Goal: Check status: Check status

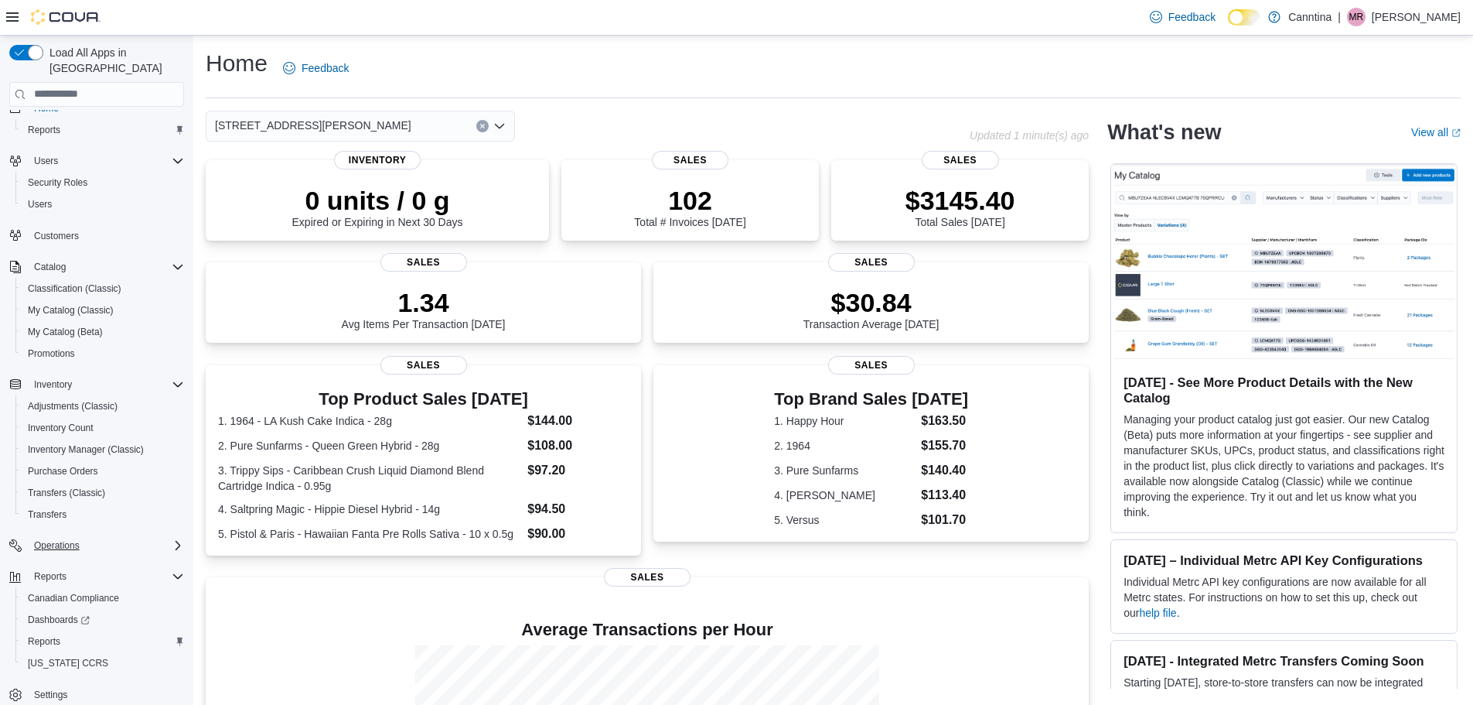
scroll to position [29, 0]
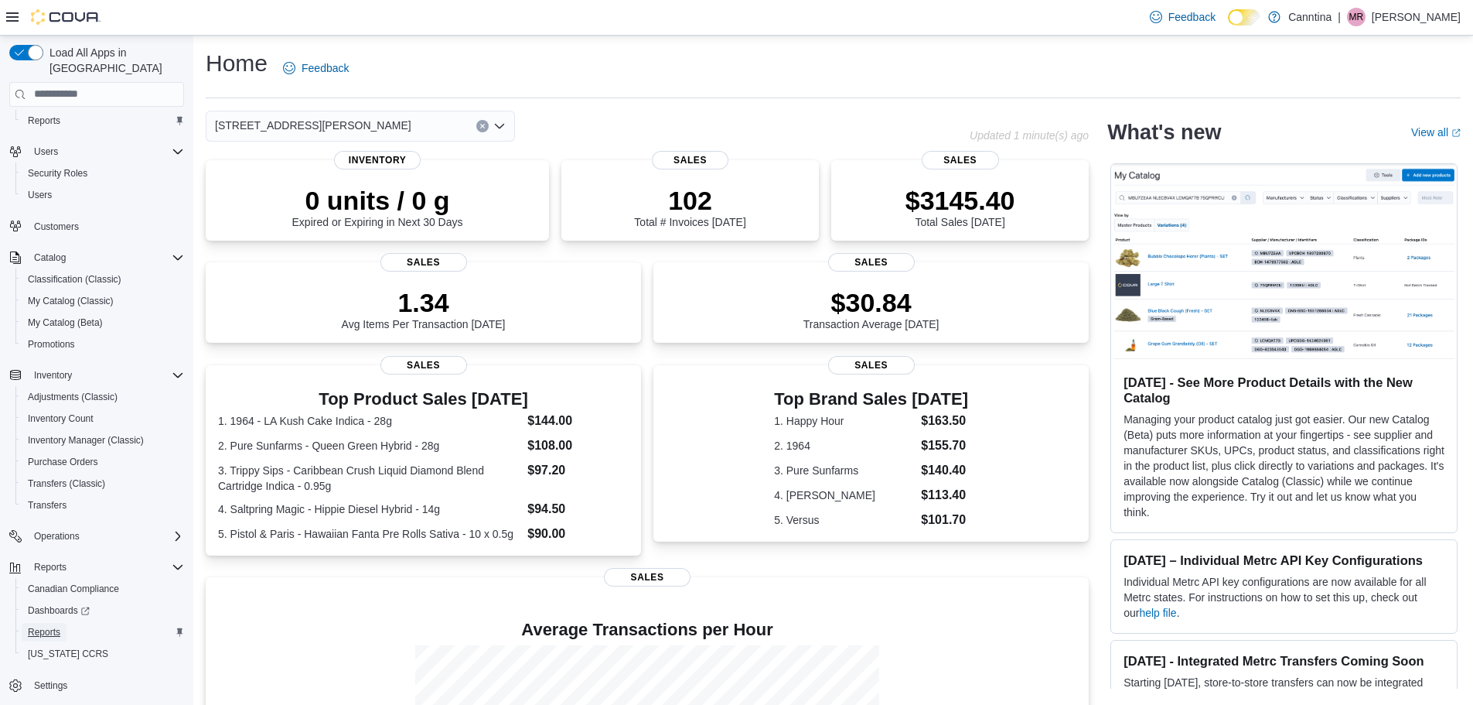
click at [56, 626] on span "Reports" at bounding box center [44, 632] width 32 height 12
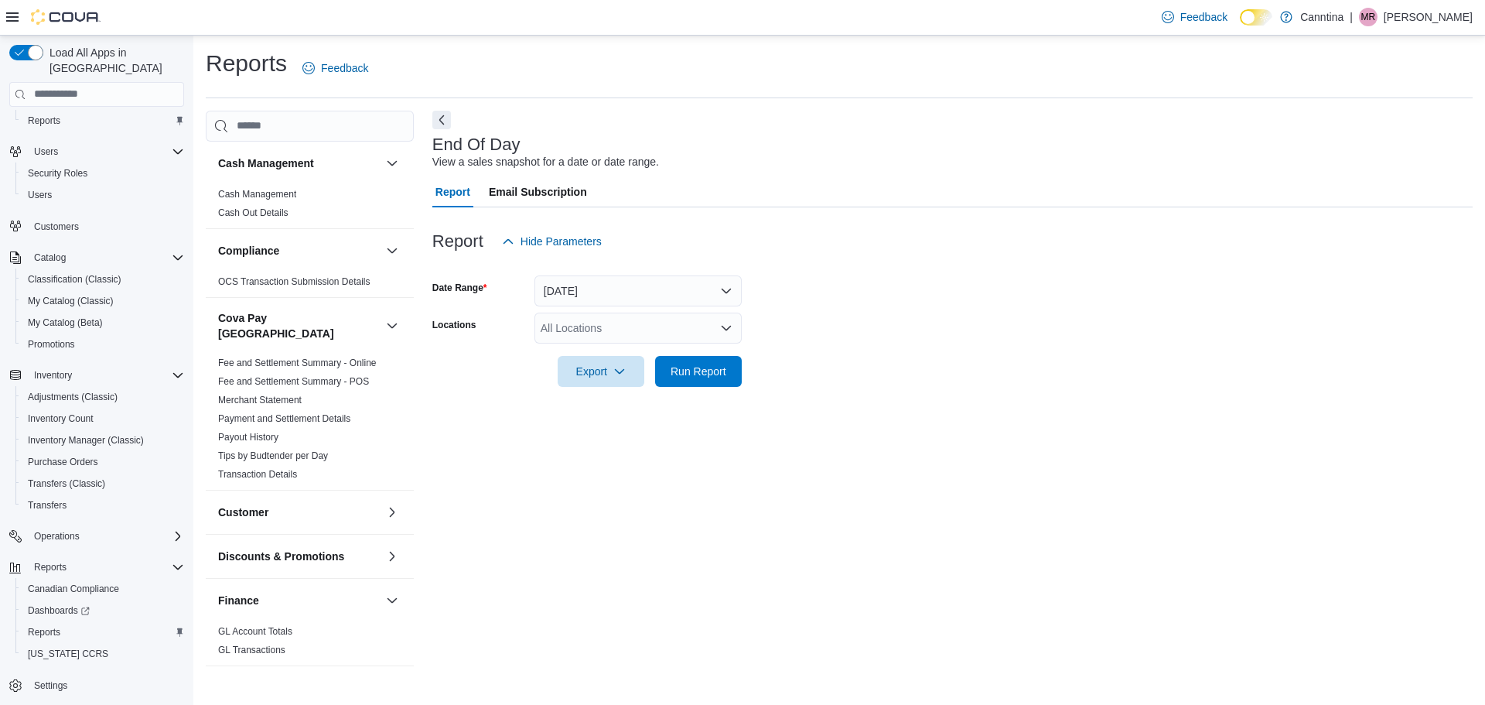
click at [678, 311] on form "Date Range [DATE] Locations All Locations Export Run Report" at bounding box center [952, 322] width 1040 height 130
click at [676, 336] on div "All Locations" at bounding box center [637, 327] width 207 height 31
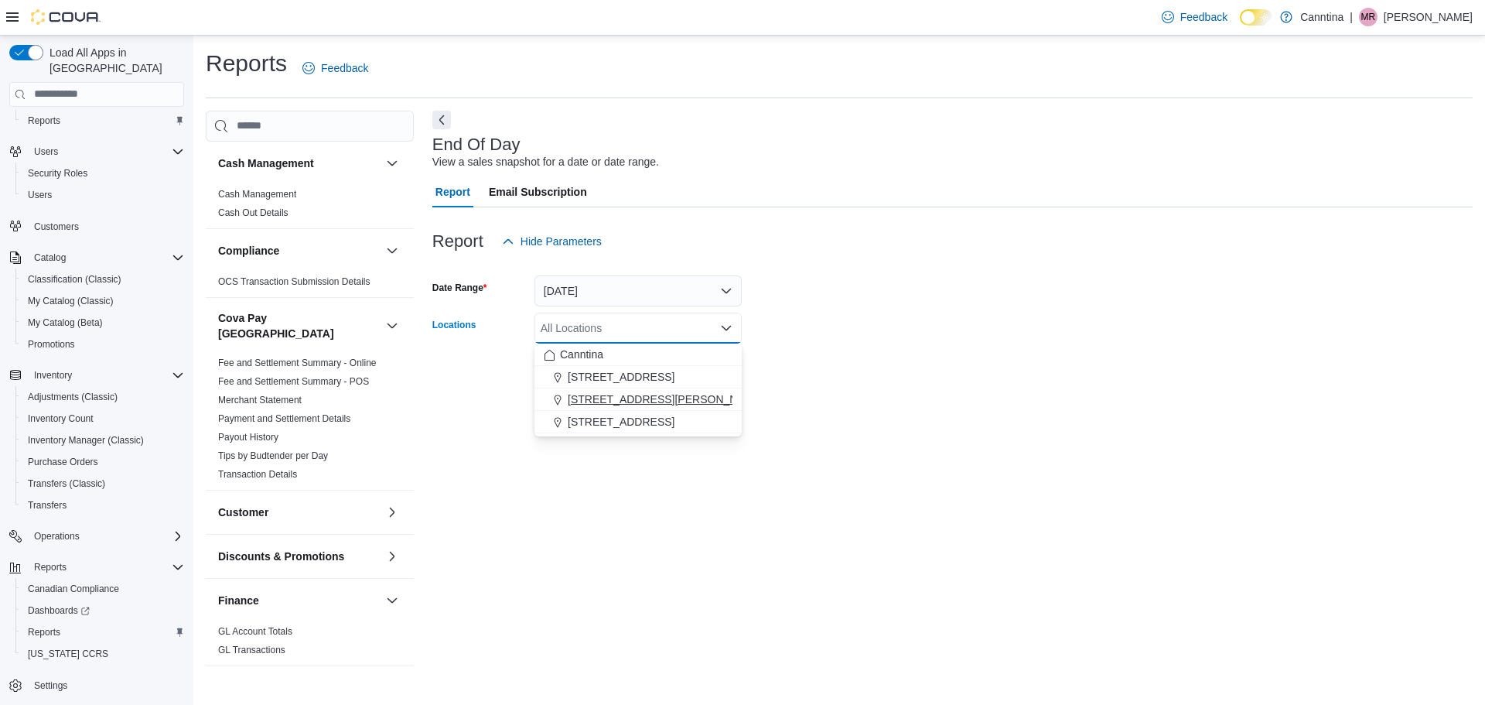
click at [640, 404] on span "[STREET_ADDRESS][PERSON_NAME]" at bounding box center [666, 398] width 196 height 15
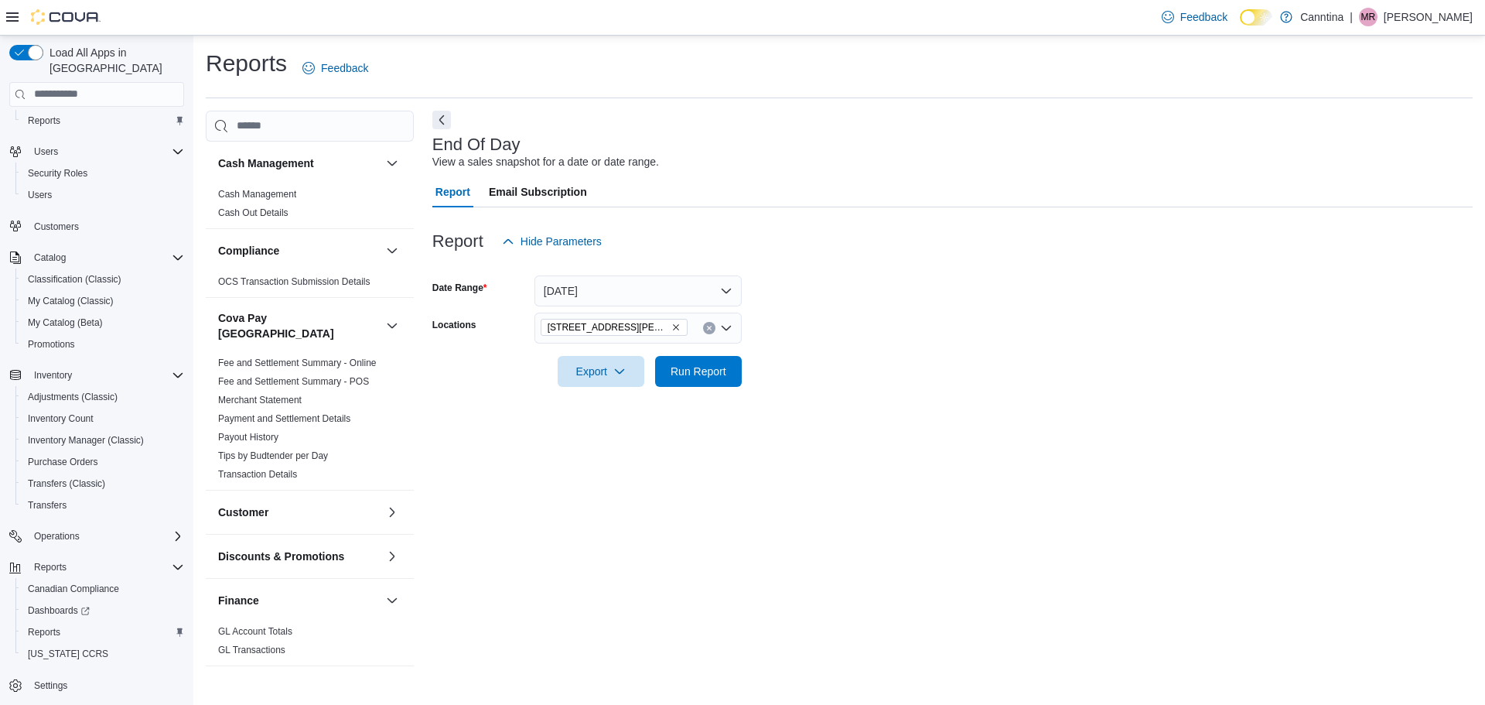
click at [730, 503] on div "End Of Day View a sales snapshot for a date or date range. Report Email Subscri…" at bounding box center [952, 390] width 1040 height 559
click at [691, 375] on span "Run Report" at bounding box center [699, 370] width 56 height 15
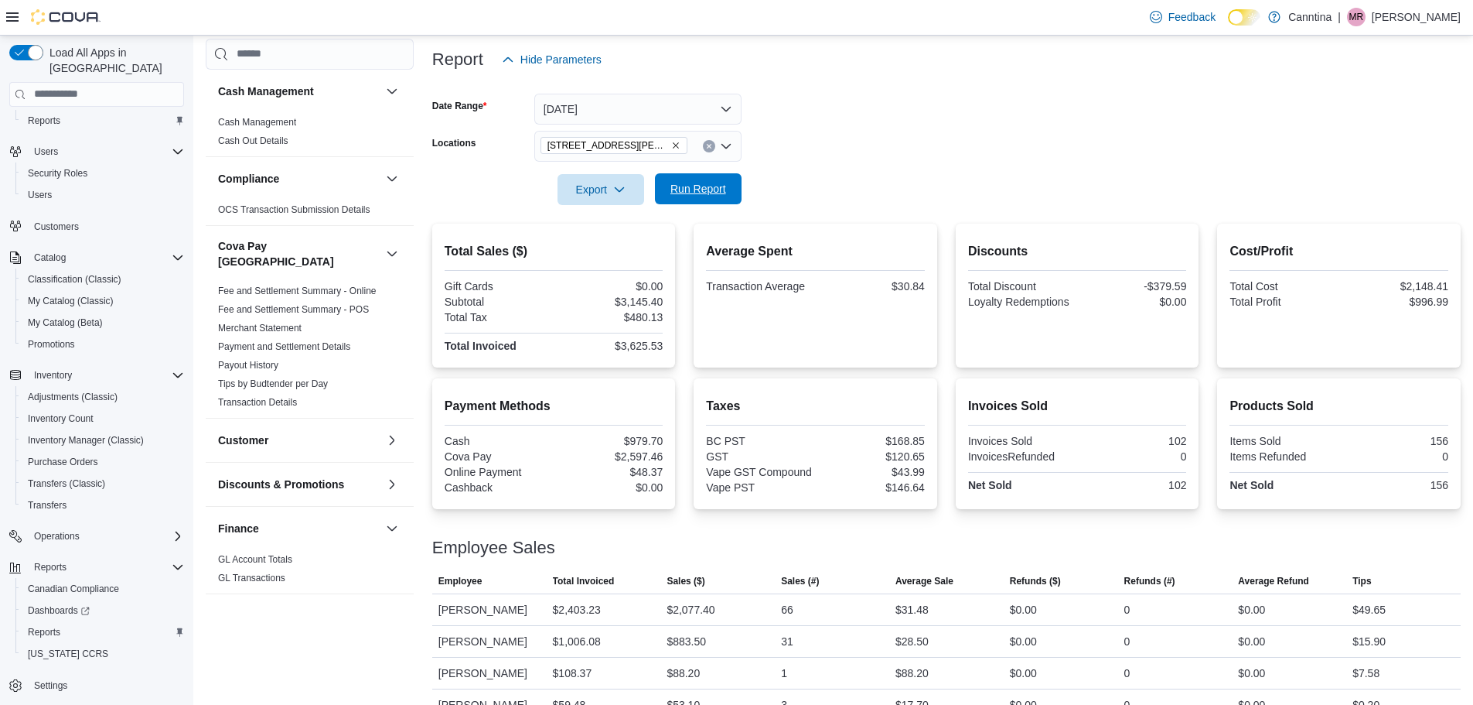
scroll to position [106, 0]
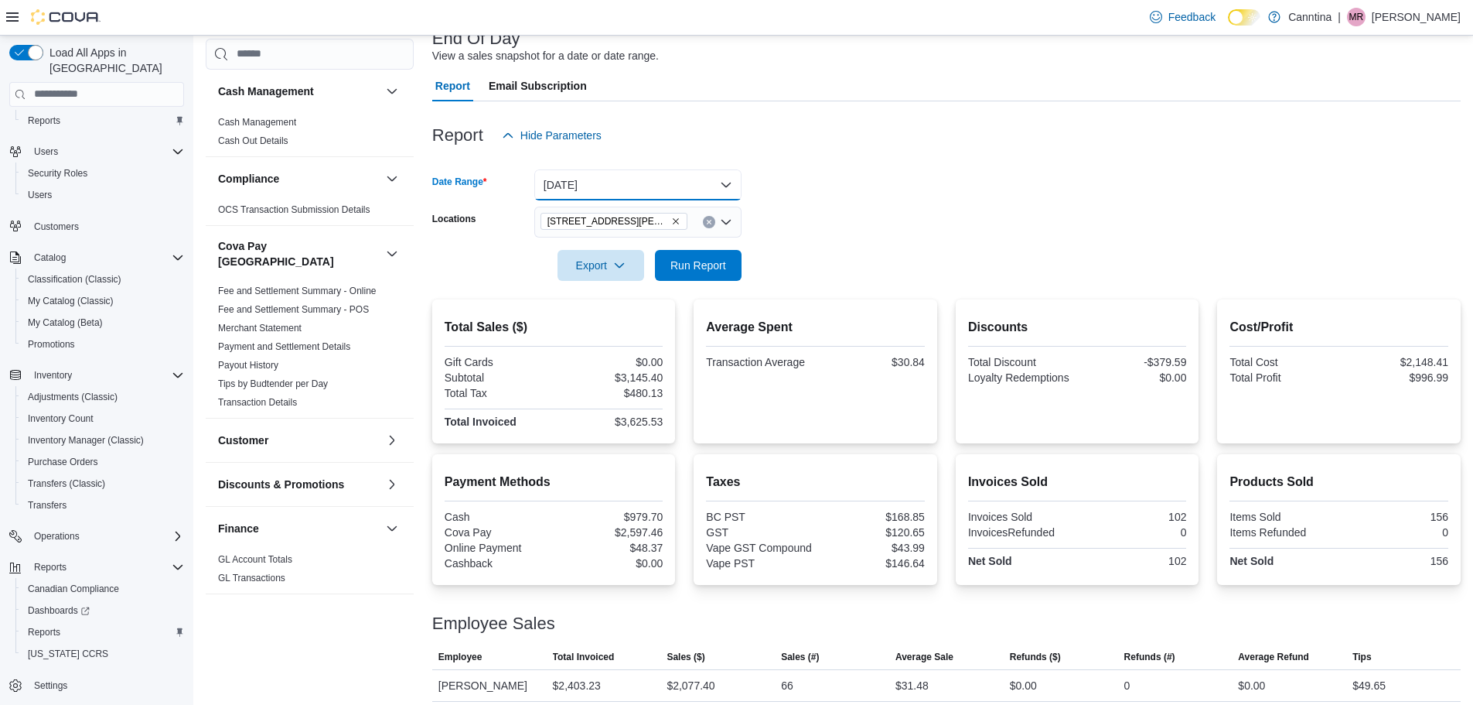
click at [618, 183] on button "[DATE]" at bounding box center [637, 184] width 207 height 31
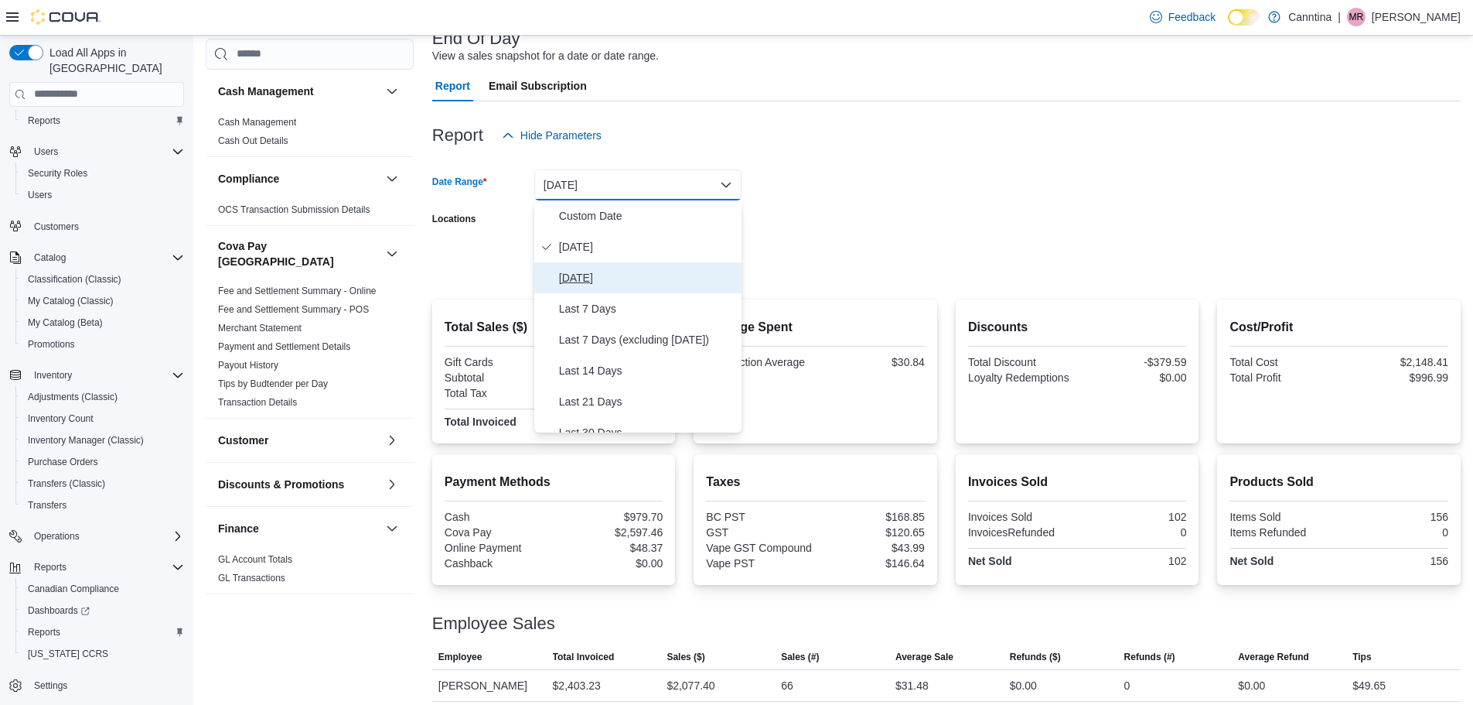
click at [609, 283] on span "[DATE]" at bounding box center [647, 277] width 176 height 19
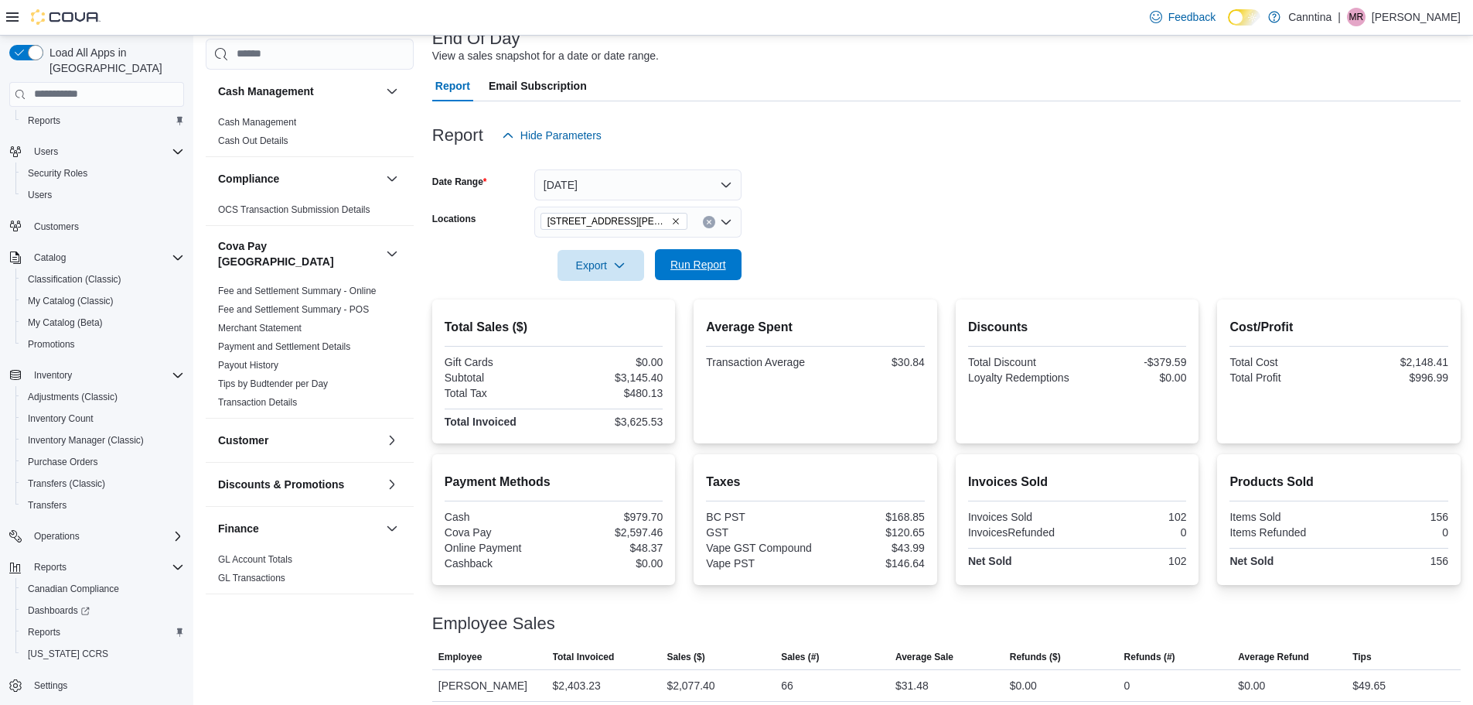
click at [681, 268] on span "Run Report" at bounding box center [699, 264] width 56 height 15
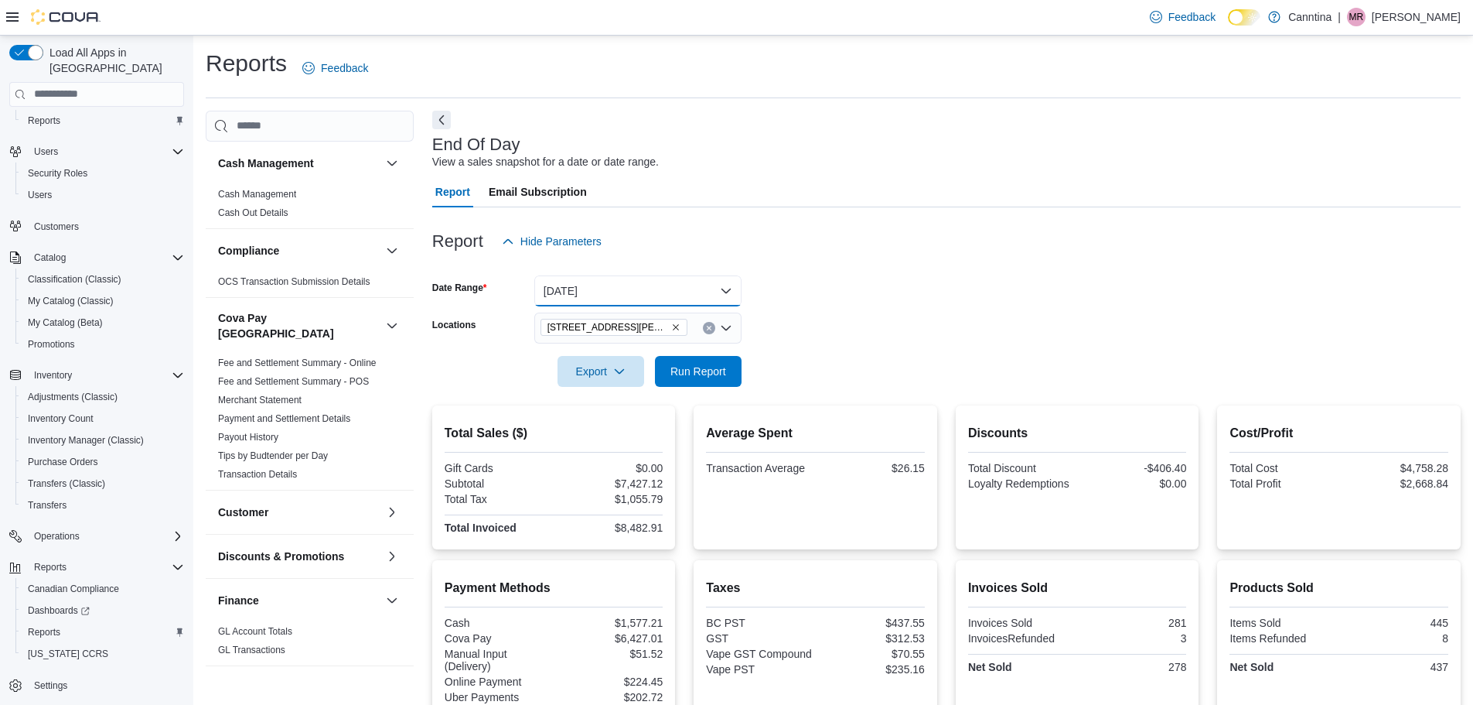
click at [727, 289] on button "[DATE]" at bounding box center [637, 290] width 207 height 31
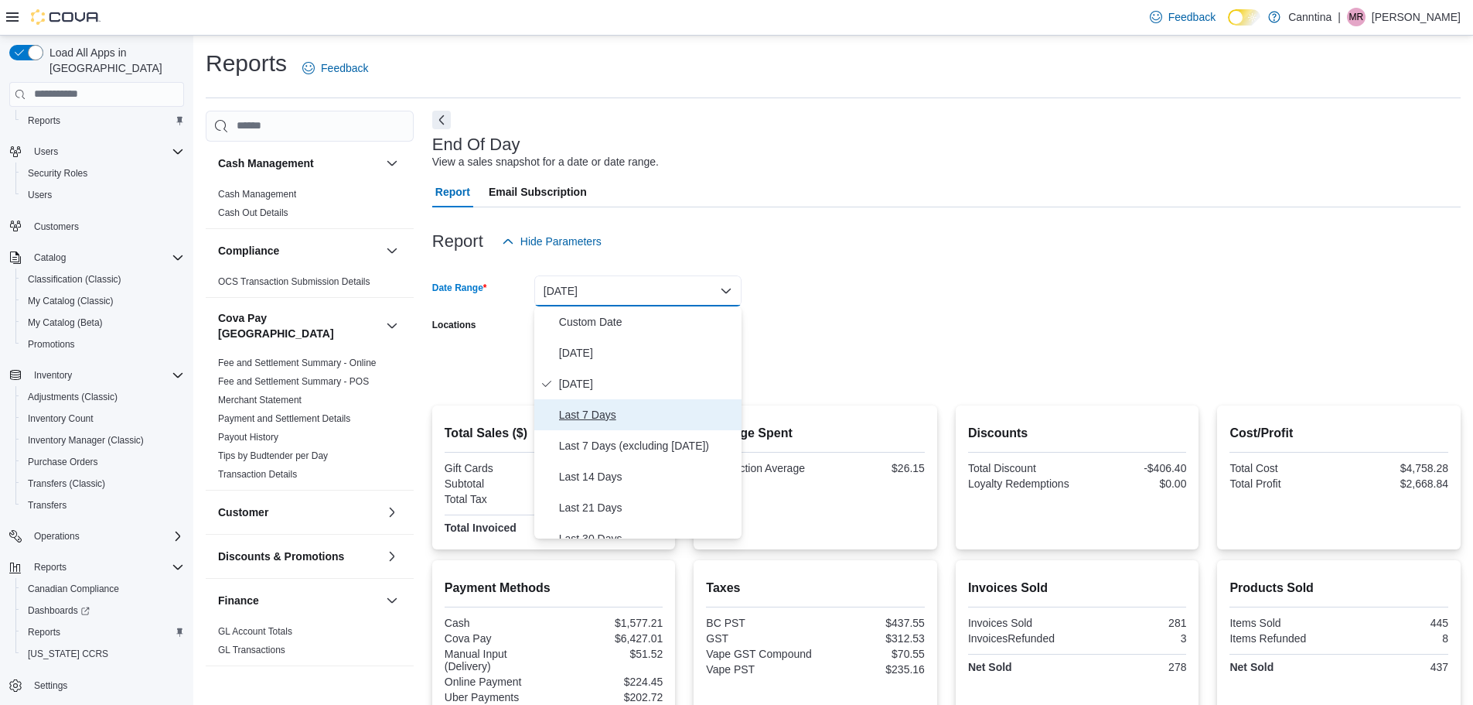
click at [597, 413] on span "Last 7 Days" at bounding box center [647, 414] width 176 height 19
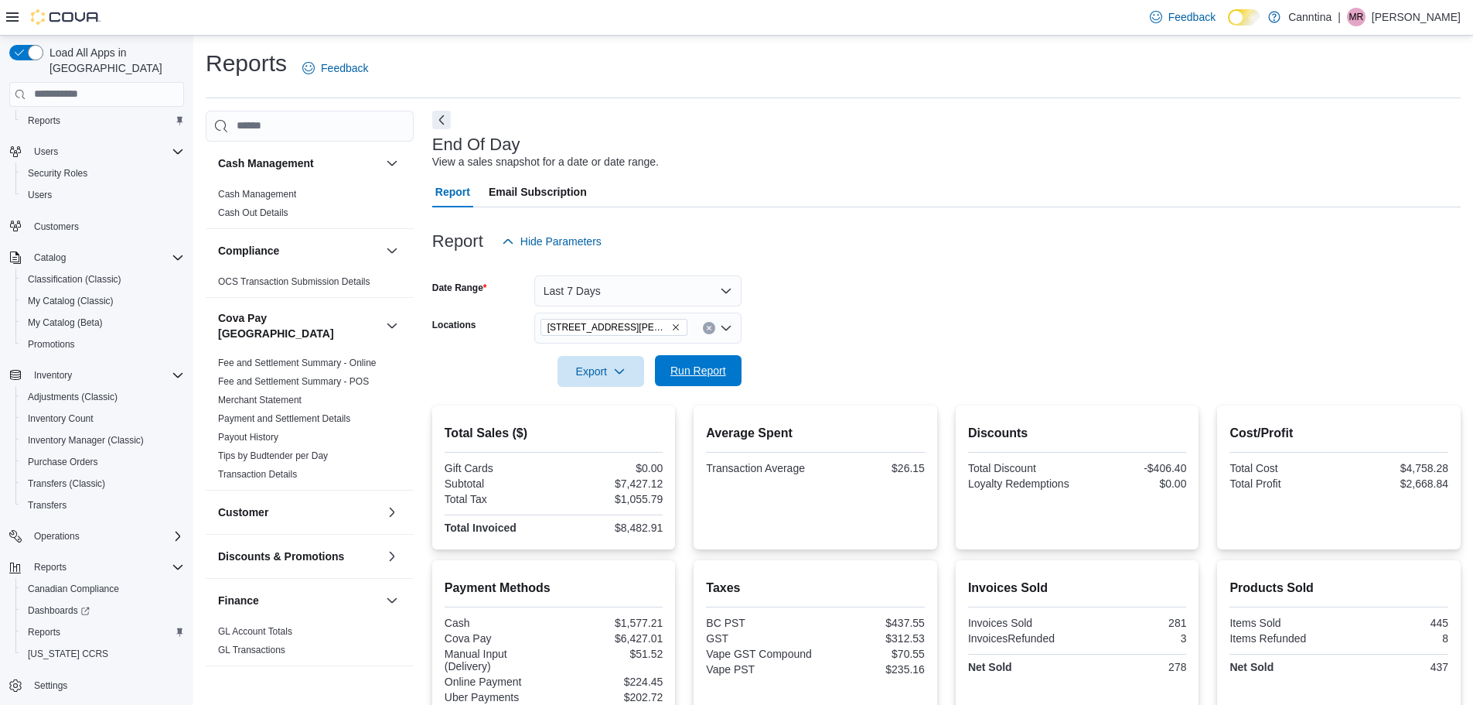
click at [685, 371] on span "Run Report" at bounding box center [699, 370] width 56 height 15
click at [725, 289] on button "Last 7 Days" at bounding box center [637, 290] width 207 height 31
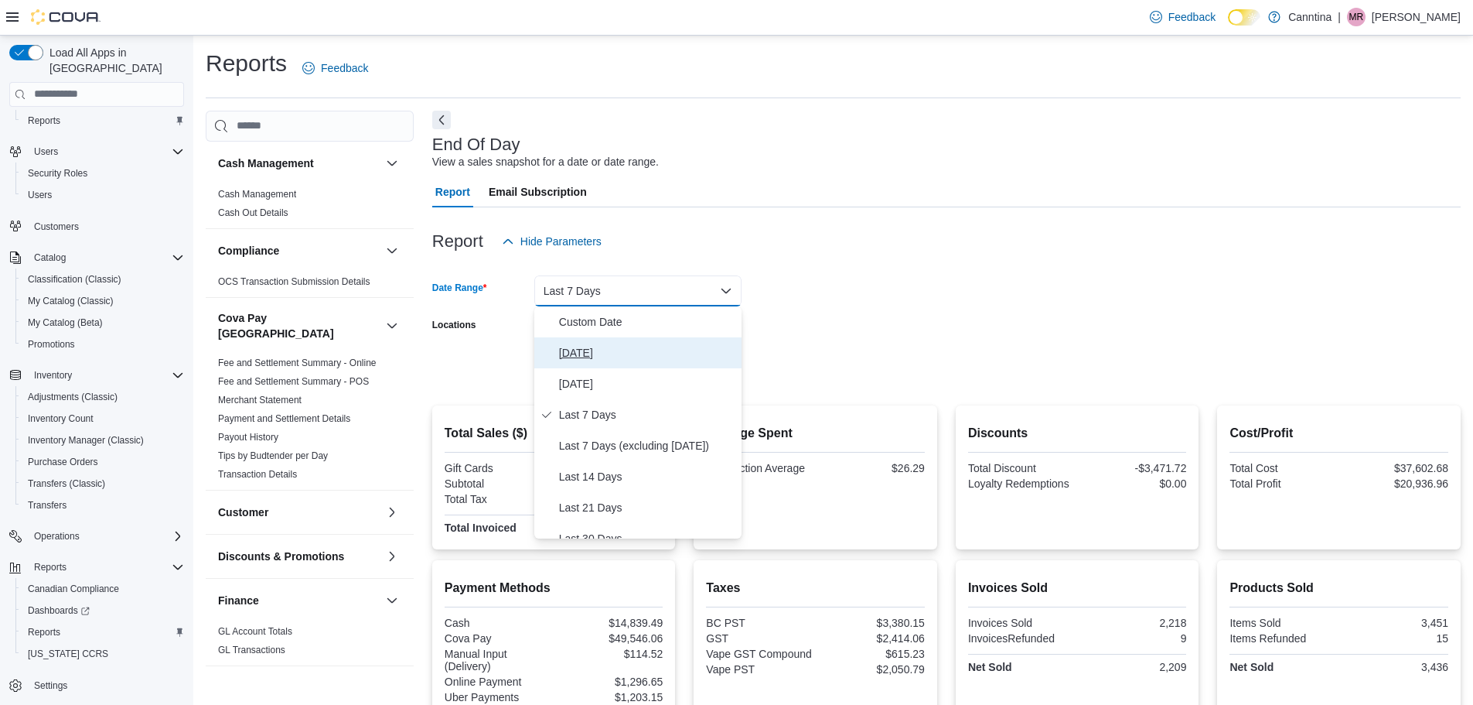
click at [589, 350] on span "[DATE]" at bounding box center [647, 352] width 176 height 19
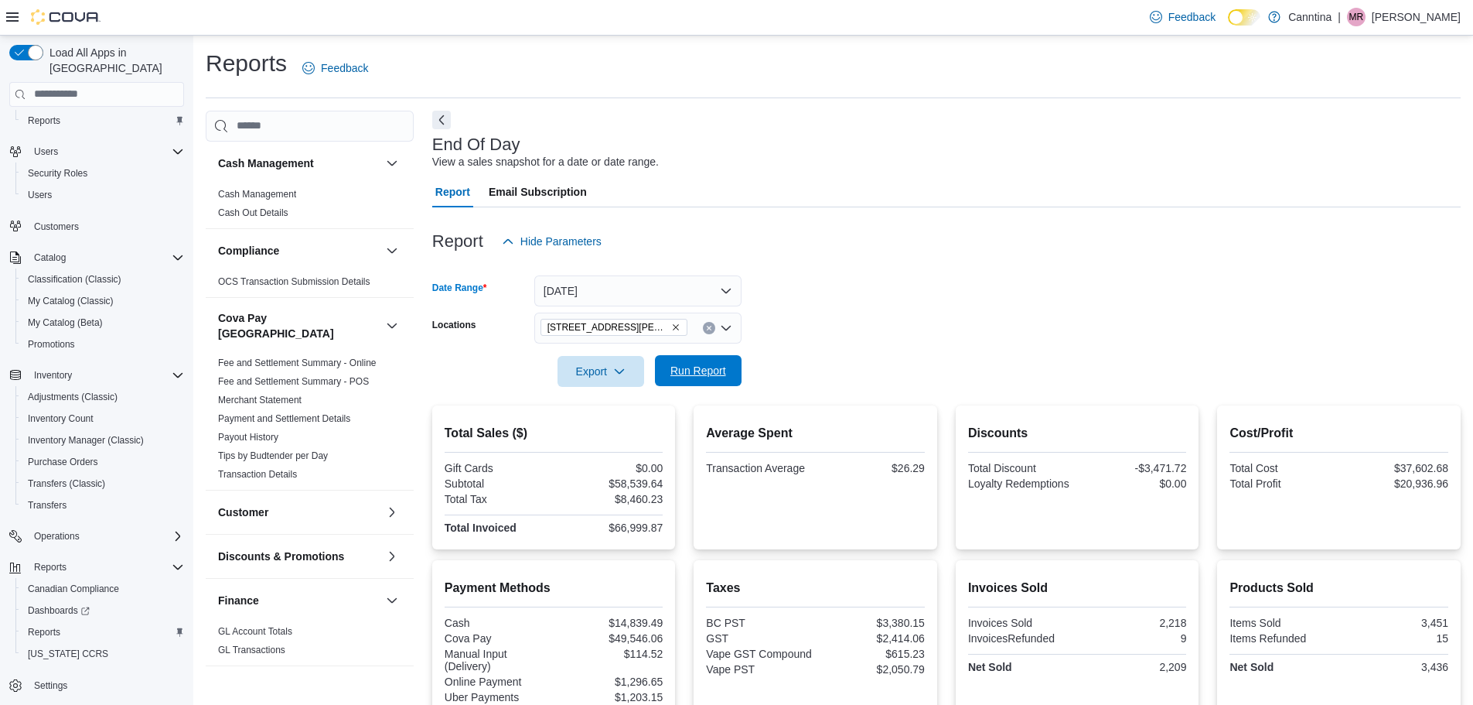
click at [716, 374] on span "Run Report" at bounding box center [699, 370] width 56 height 15
